Goal: Task Accomplishment & Management: Use online tool/utility

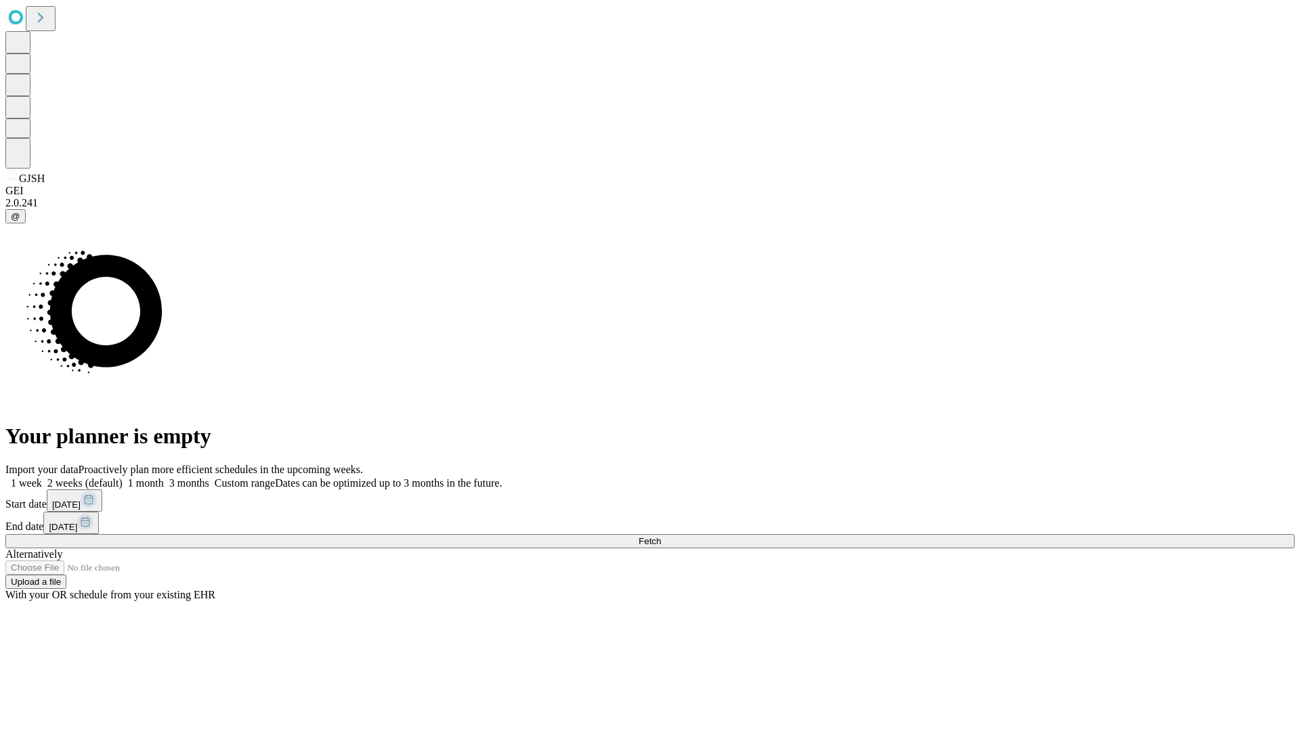
click at [661, 536] on span "Fetch" at bounding box center [650, 541] width 22 height 10
